Goal: Transaction & Acquisition: Register for event/course

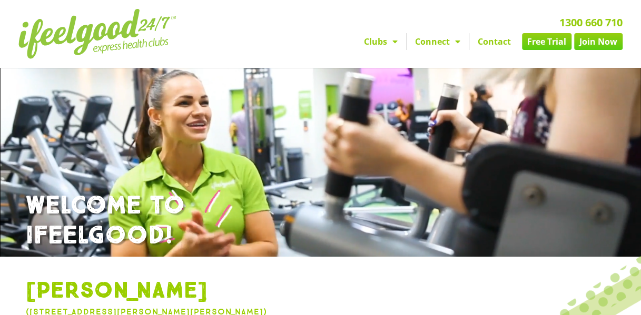
click at [551, 44] on link "Free Trial" at bounding box center [547, 41] width 50 height 17
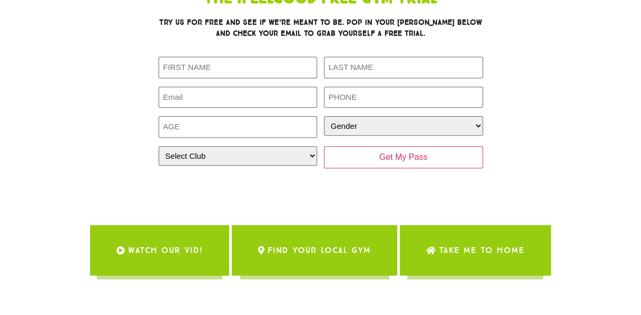
scroll to position [158, 0]
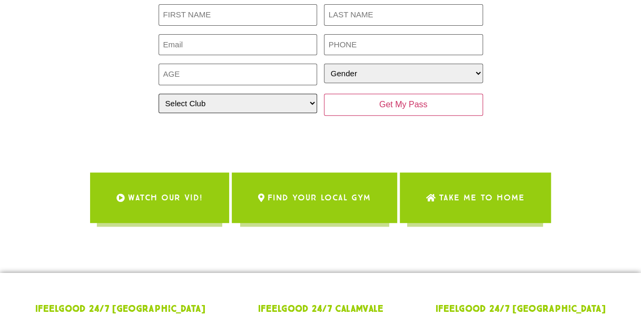
click at [281, 100] on select "Select Club Alexandra Hills Calamvale Coopers Plains Middle Park Oxenford Oxley…" at bounding box center [238, 103] width 159 height 19
drag, startPoint x: 281, startPoint y: 100, endPoint x: 301, endPoint y: 108, distance: 21.7
click at [281, 100] on select "Select Club Alexandra Hills Calamvale Coopers Plains Middle Park Oxenford Oxley…" at bounding box center [238, 103] width 159 height 19
click at [334, 119] on div at bounding box center [321, 127] width 324 height 17
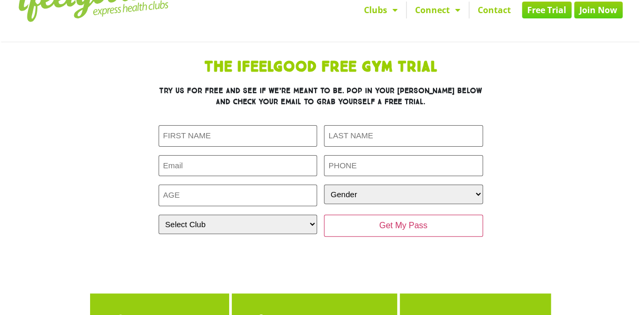
scroll to position [53, 0]
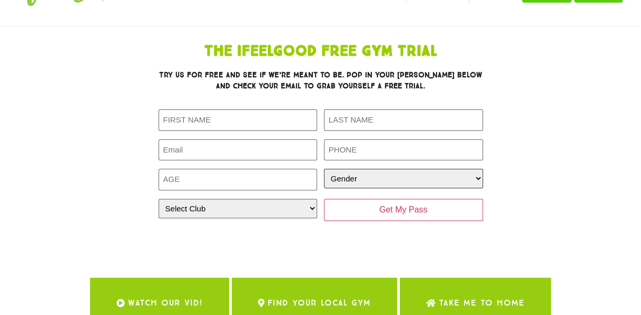
click at [367, 186] on select "Gender Male Female" at bounding box center [403, 178] width 159 height 19
drag, startPoint x: 369, startPoint y: 182, endPoint x: 308, endPoint y: 211, distance: 66.9
click at [369, 182] on select "Gender Male Female" at bounding box center [403, 178] width 159 height 19
click at [281, 212] on select "Select Club Alexandra Hills Calamvale Coopers Plains Middle Park Oxenford Oxley…" at bounding box center [238, 208] width 159 height 19
click at [282, 208] on select "Select Club Alexandra Hills Calamvale Coopers Plains Middle Park Oxenford Oxley…" at bounding box center [238, 208] width 159 height 19
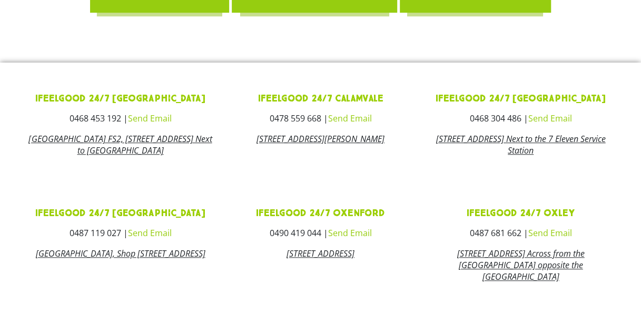
scroll to position [0, 0]
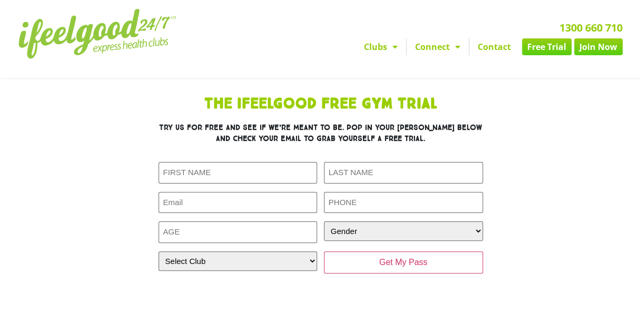
click at [589, 49] on link "Join Now" at bounding box center [598, 46] width 48 height 17
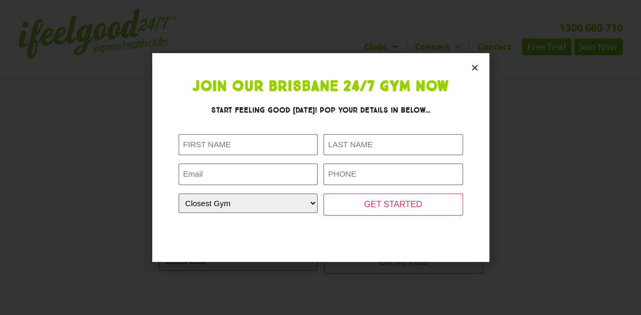
click at [473, 69] on icon "Close" at bounding box center [475, 68] width 8 height 8
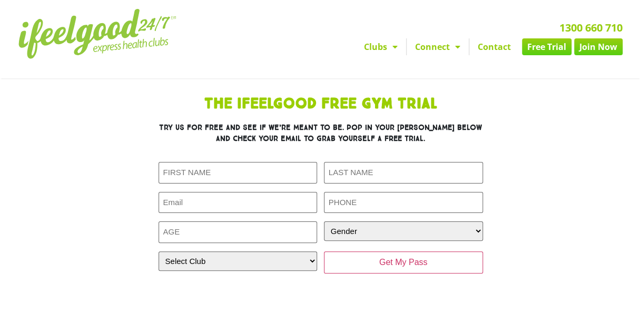
click at [503, 48] on link "Contact" at bounding box center [494, 46] width 50 height 17
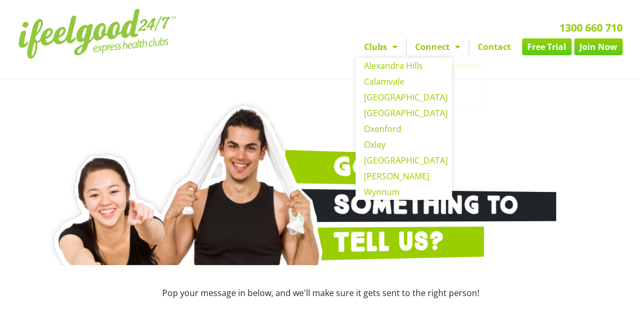
click at [391, 50] on span "Menu" at bounding box center [392, 46] width 11 height 19
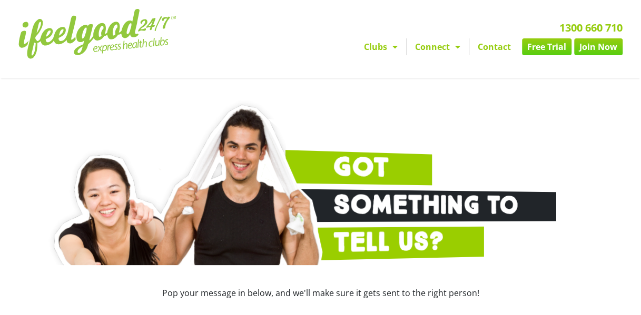
click at [391, 50] on span "Menu" at bounding box center [392, 46] width 11 height 19
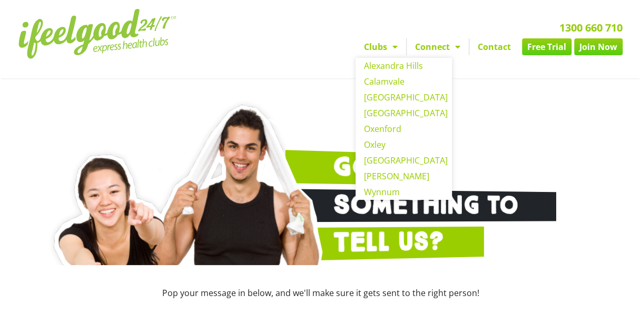
click at [391, 50] on span "Menu" at bounding box center [392, 46] width 11 height 19
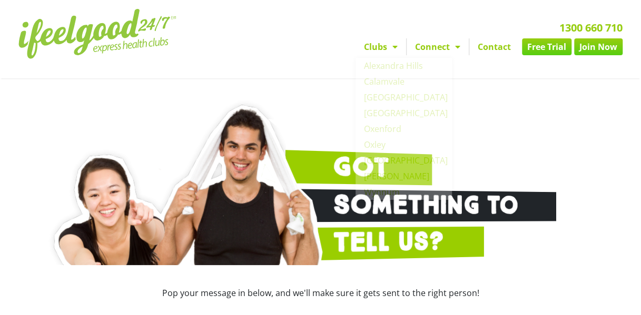
click at [426, 48] on link "Connect" at bounding box center [438, 46] width 62 height 17
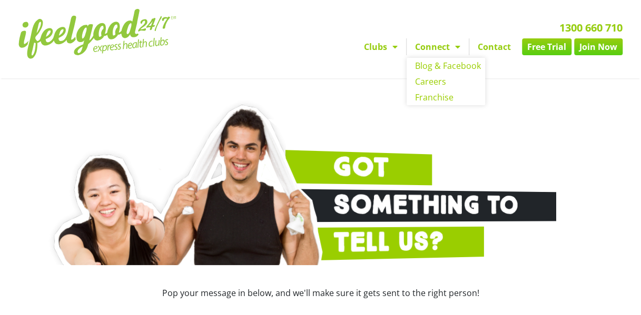
click at [437, 48] on link "Connect" at bounding box center [438, 46] width 62 height 17
click at [490, 47] on link "Contact" at bounding box center [494, 46] width 50 height 17
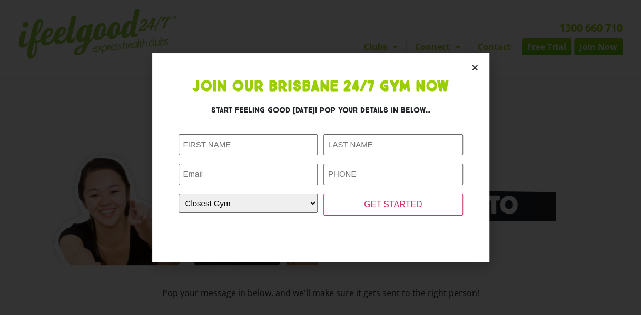
click at [477, 64] on icon "Close" at bounding box center [475, 68] width 8 height 8
